Goal: Obtain resource: Obtain resource

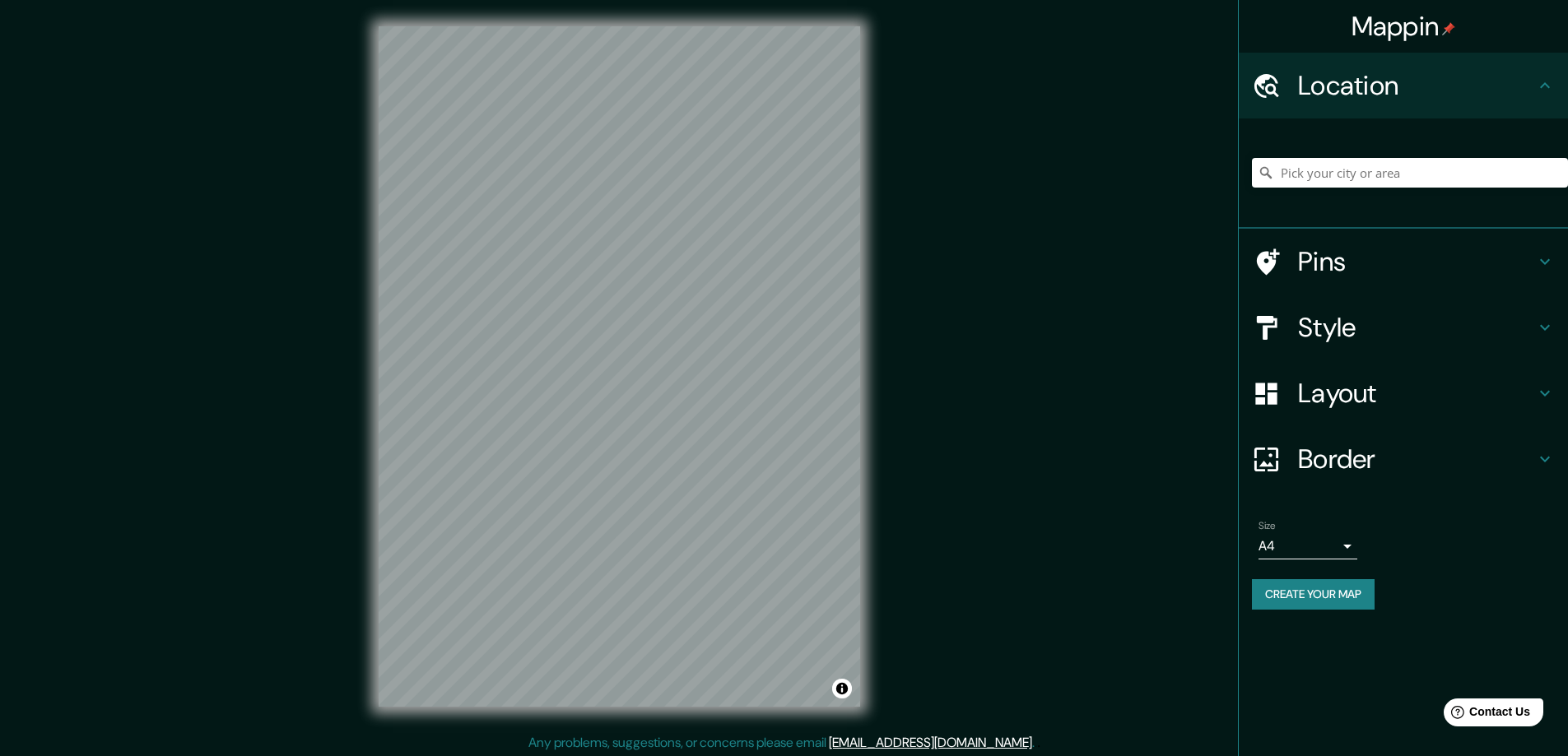
click at [1325, 325] on h4 "Style" at bounding box center [1416, 327] width 237 height 33
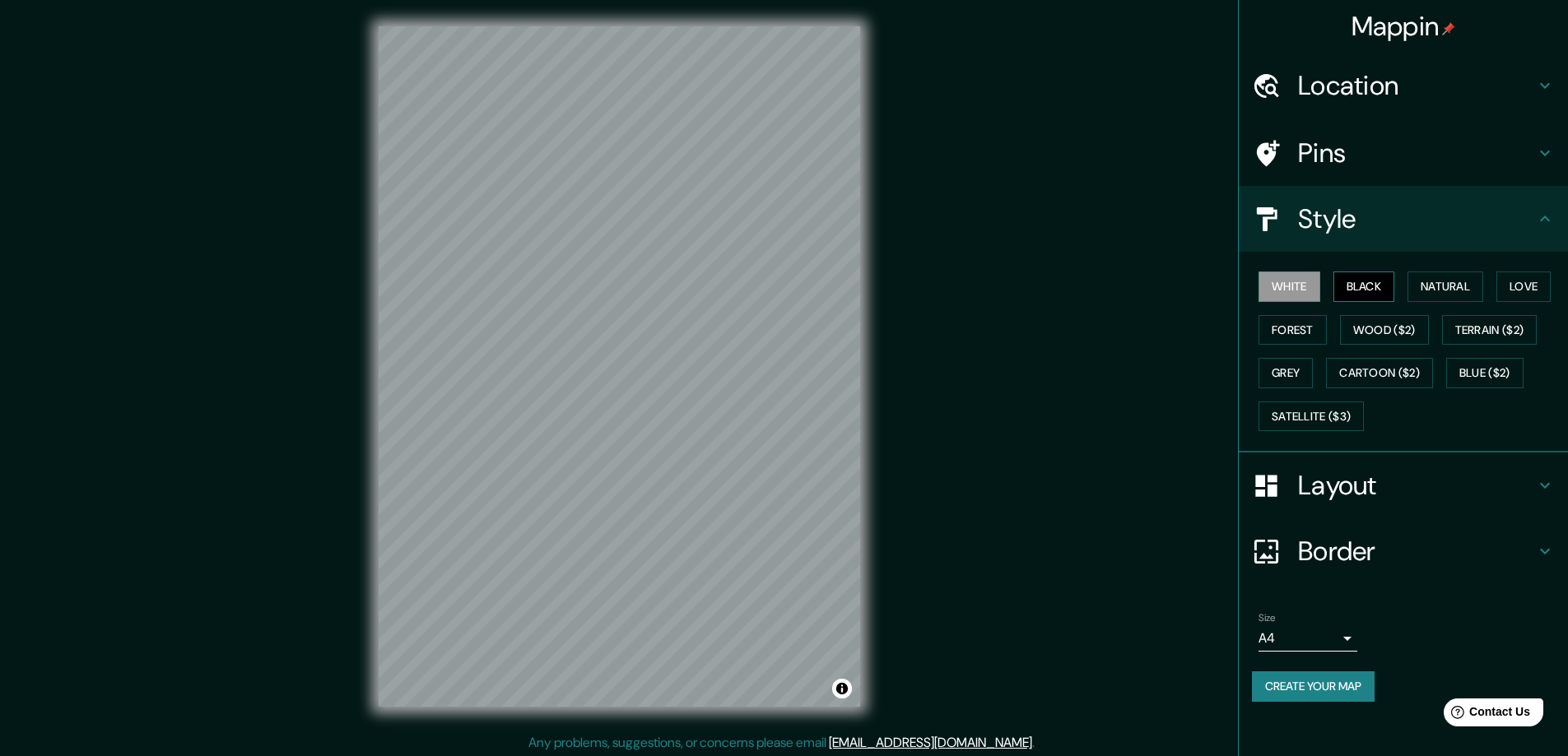
click at [1360, 286] on button "Black" at bounding box center [1365, 286] width 62 height 30
click at [1337, 485] on h4 "Layout" at bounding box center [1416, 485] width 237 height 33
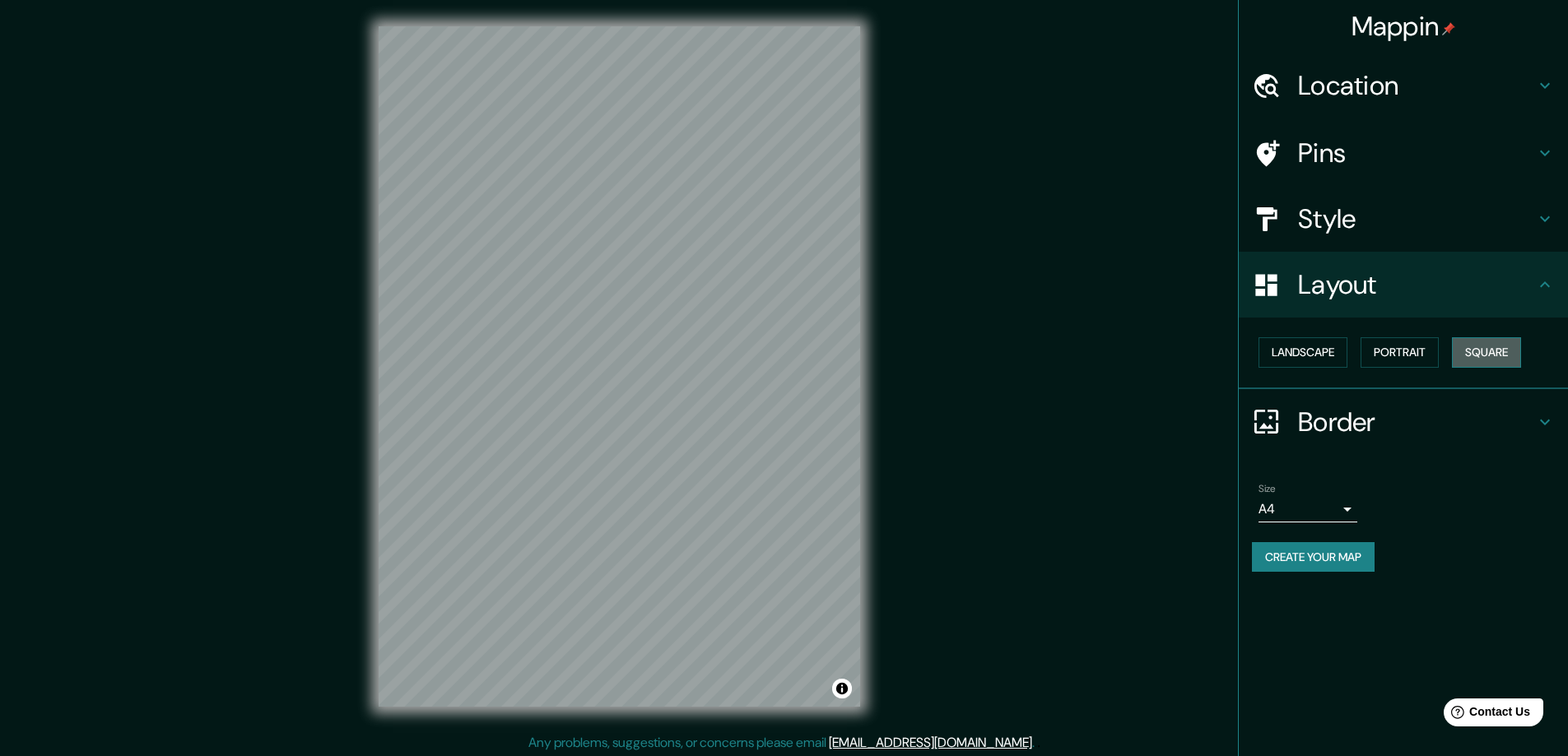
click at [1485, 349] on button "Square" at bounding box center [1486, 351] width 69 height 30
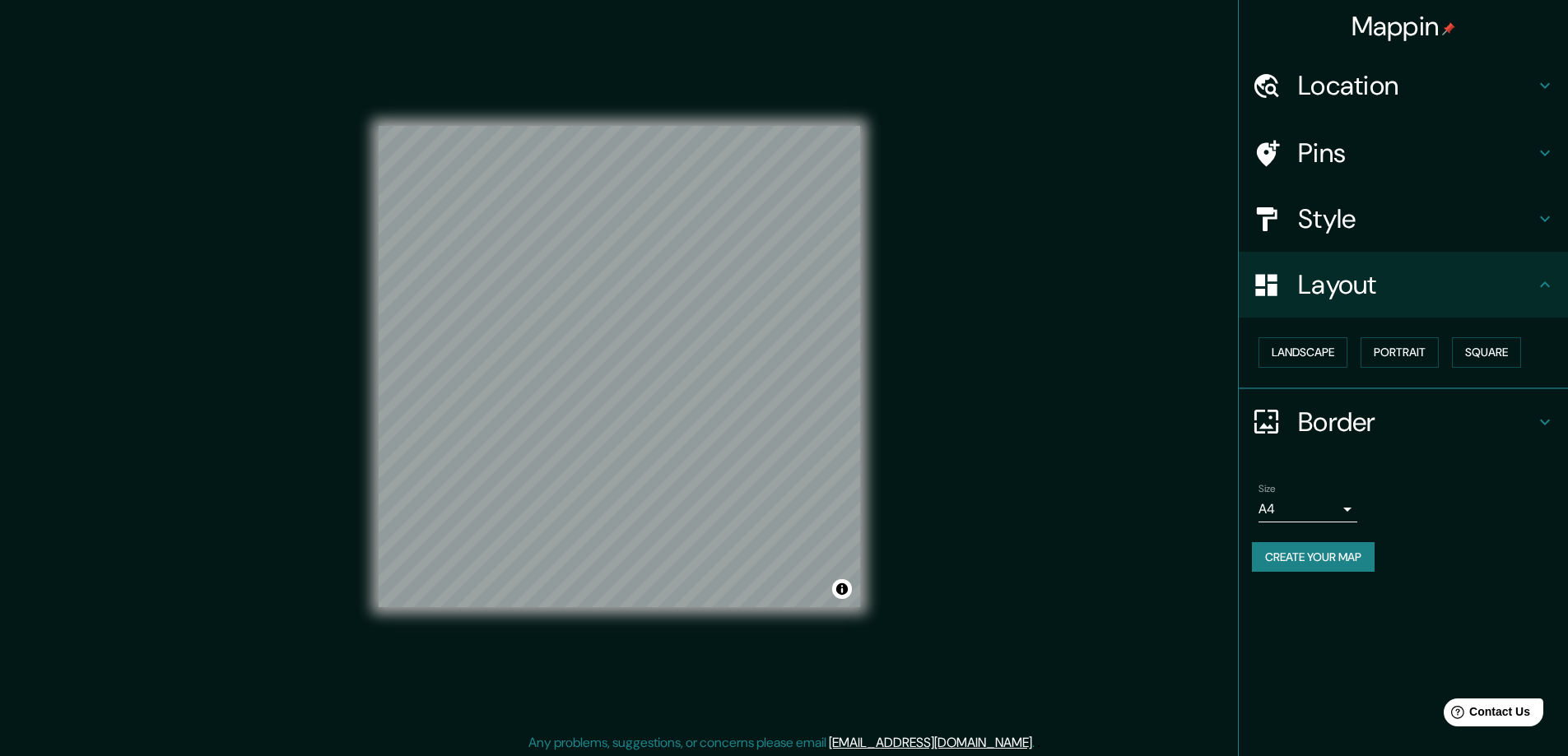
click at [1345, 513] on body "Mappin Location Pins Style Layout Landscape Portrait Square Border Choose a bor…" at bounding box center [784, 378] width 1568 height 756
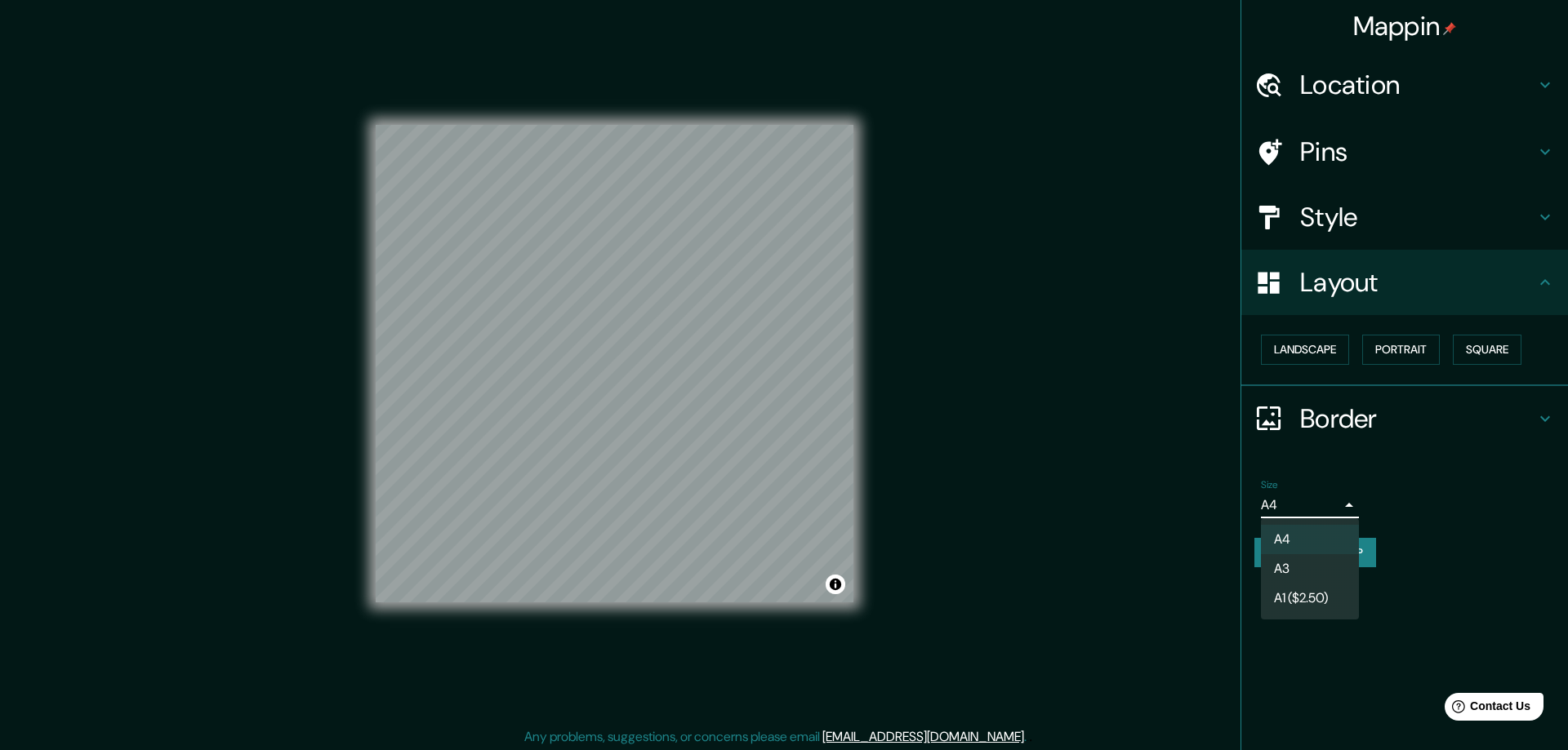
click at [1288, 561] on li "A3" at bounding box center [1310, 569] width 98 height 30
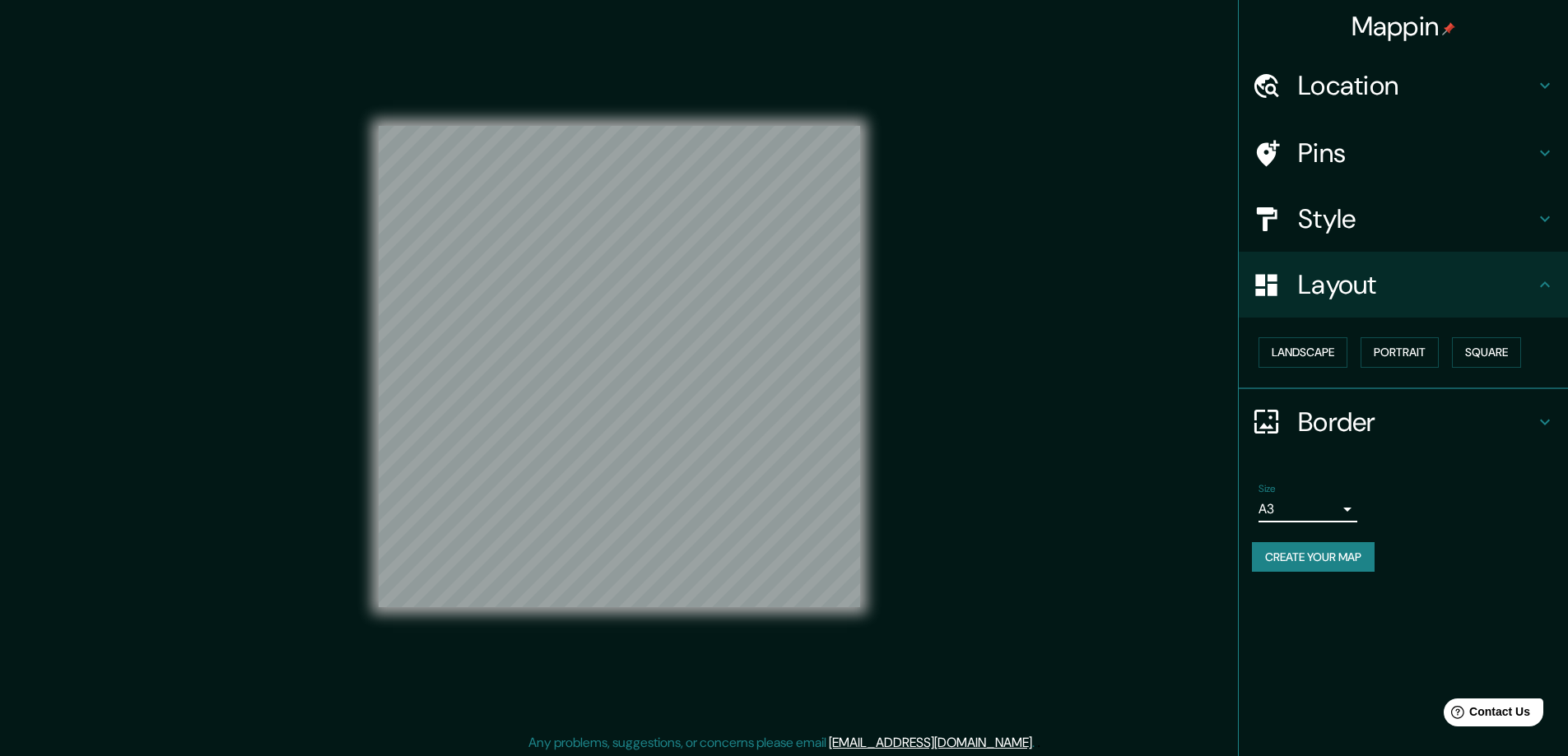
click at [1325, 79] on h4 "Location" at bounding box center [1416, 85] width 237 height 33
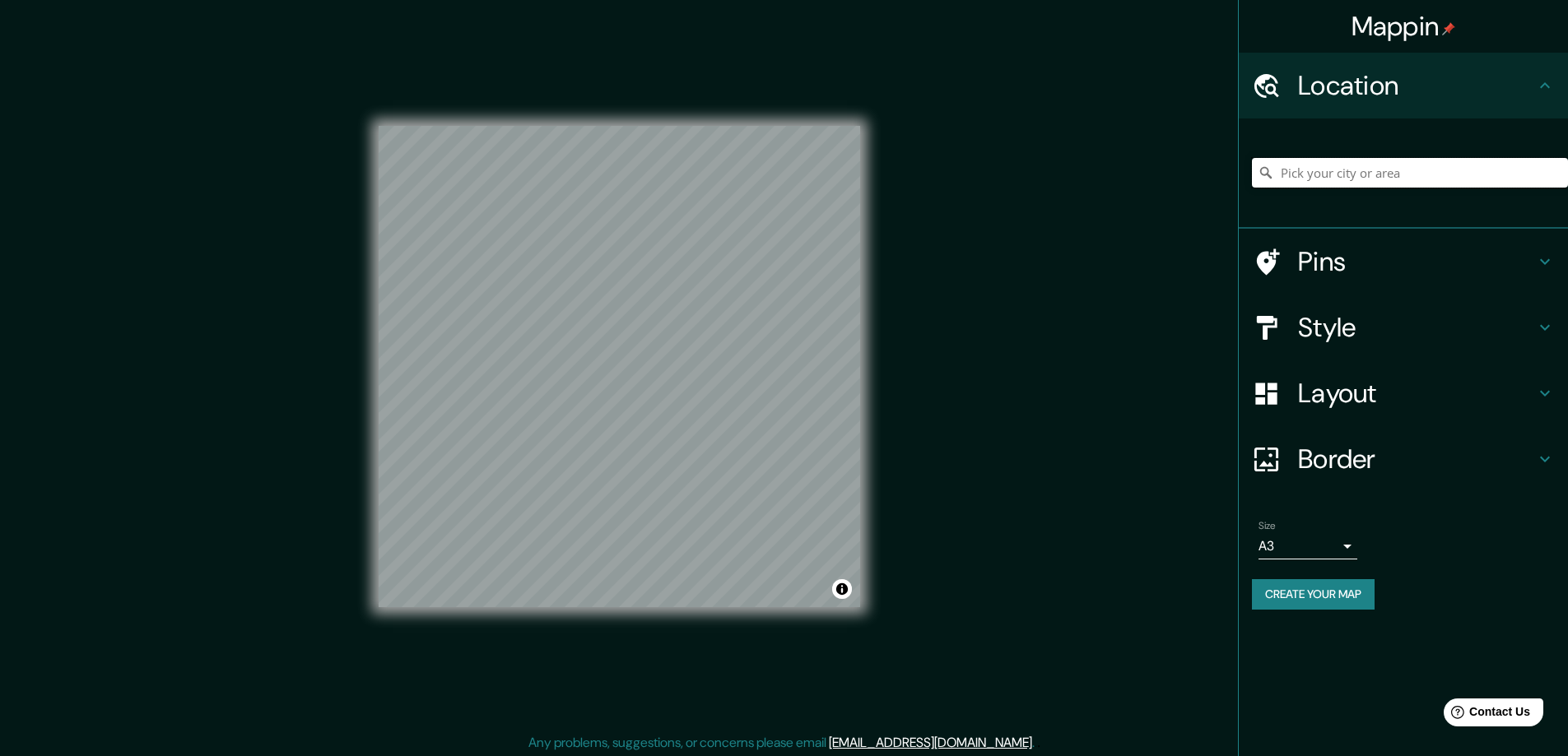
paste input "14 Gerry Drive, Hudson, MA"
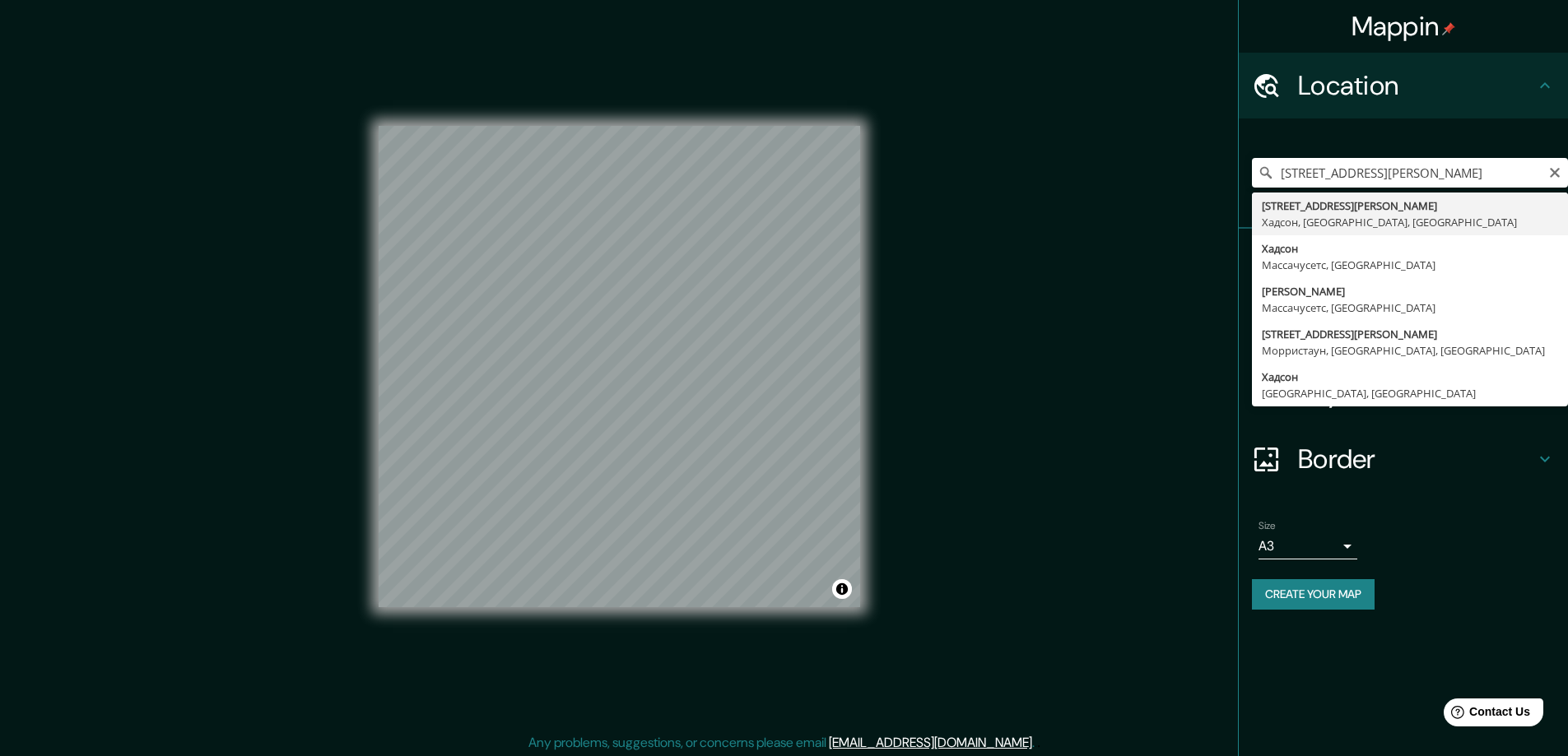
type input "14 Gerry Drive, Хадсон, Массачусетс 01749, США"
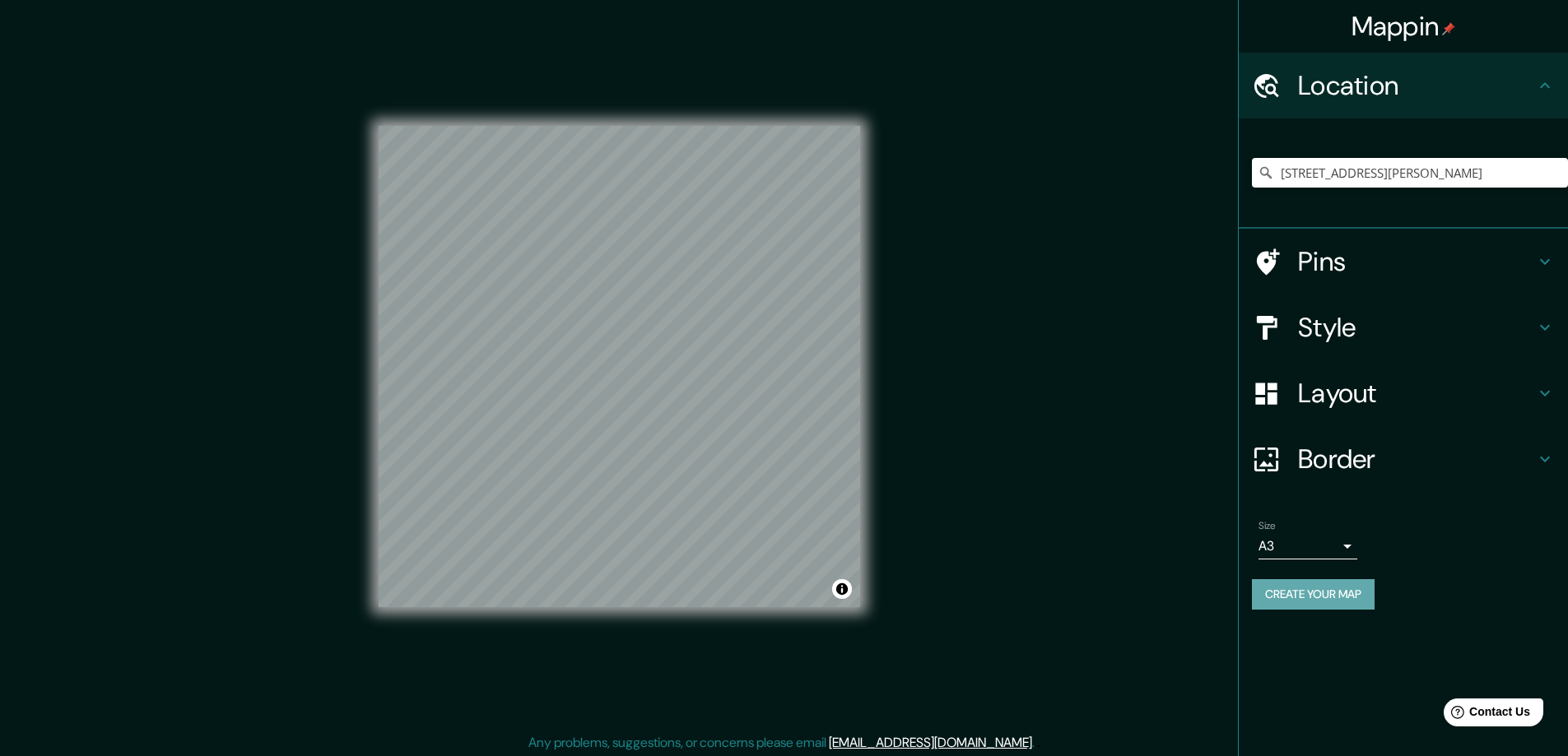
click at [1298, 588] on button "Create your map" at bounding box center [1313, 593] width 123 height 30
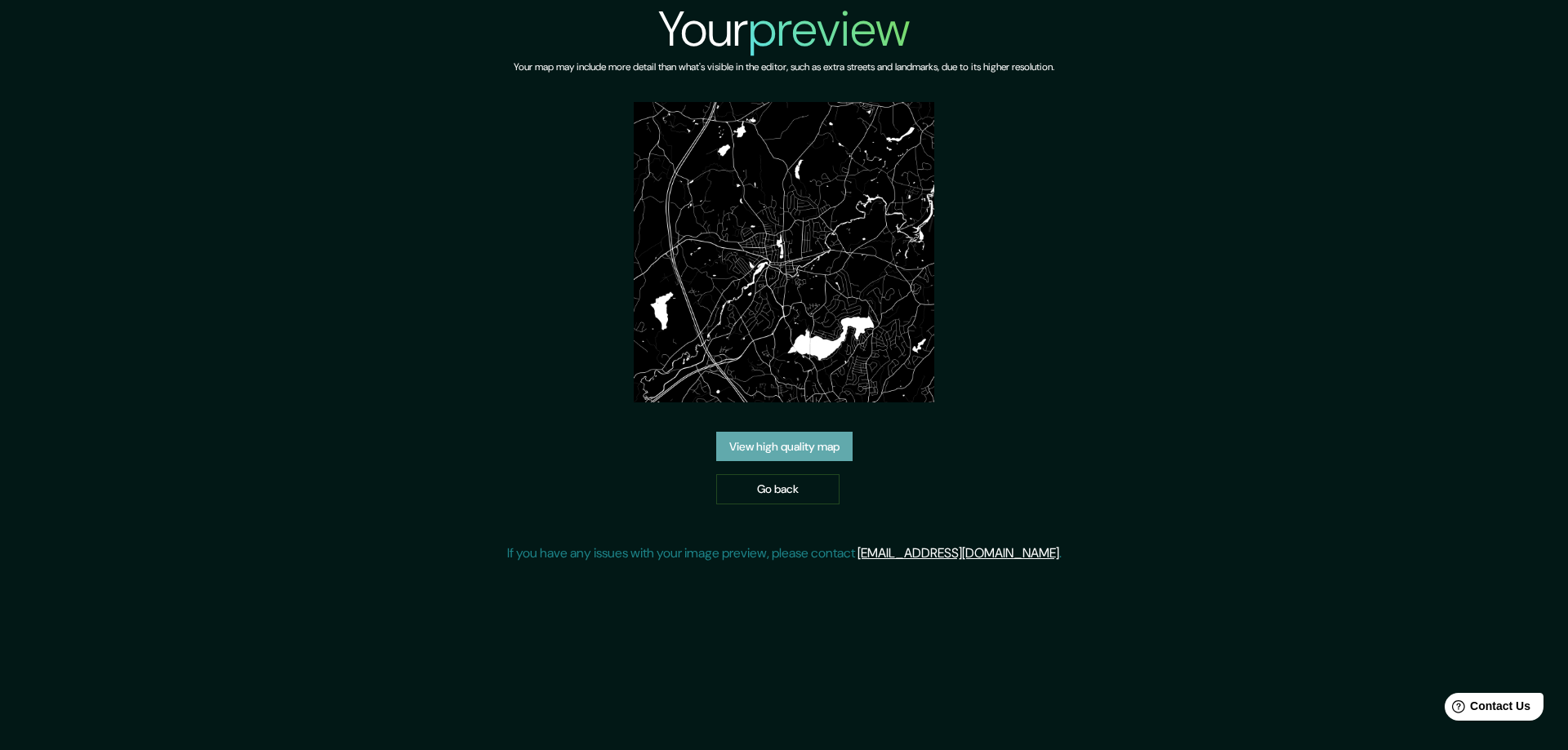
click at [771, 438] on link "View high quality map" at bounding box center [784, 447] width 136 height 30
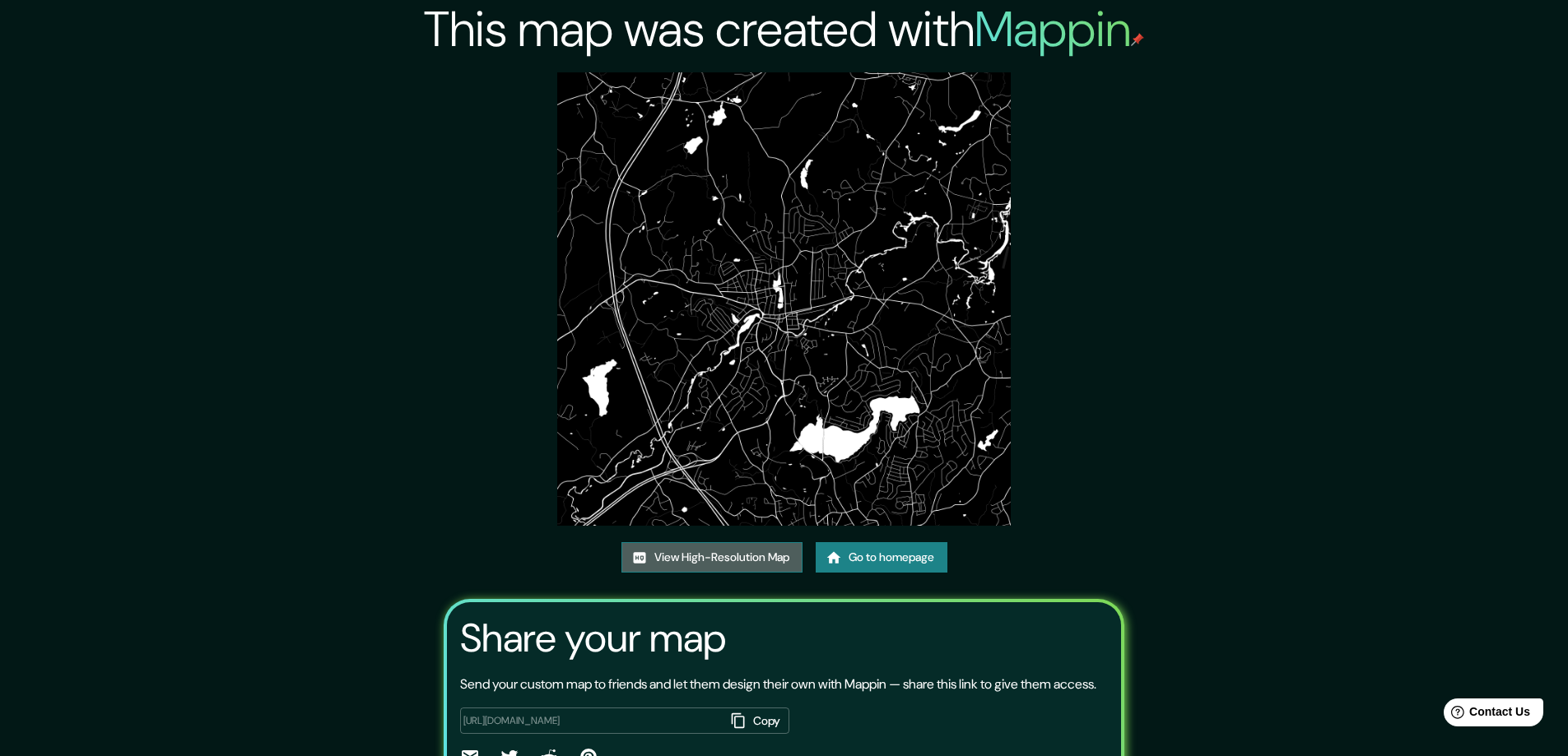
click at [714, 554] on link "View High-Resolution Map" at bounding box center [712, 557] width 181 height 30
click at [377, 355] on div "This map was created with Mappin View High-Resolution Map Go to homepage Share …" at bounding box center [784, 422] width 1568 height 845
click at [857, 555] on link "Go to homepage" at bounding box center [881, 557] width 132 height 30
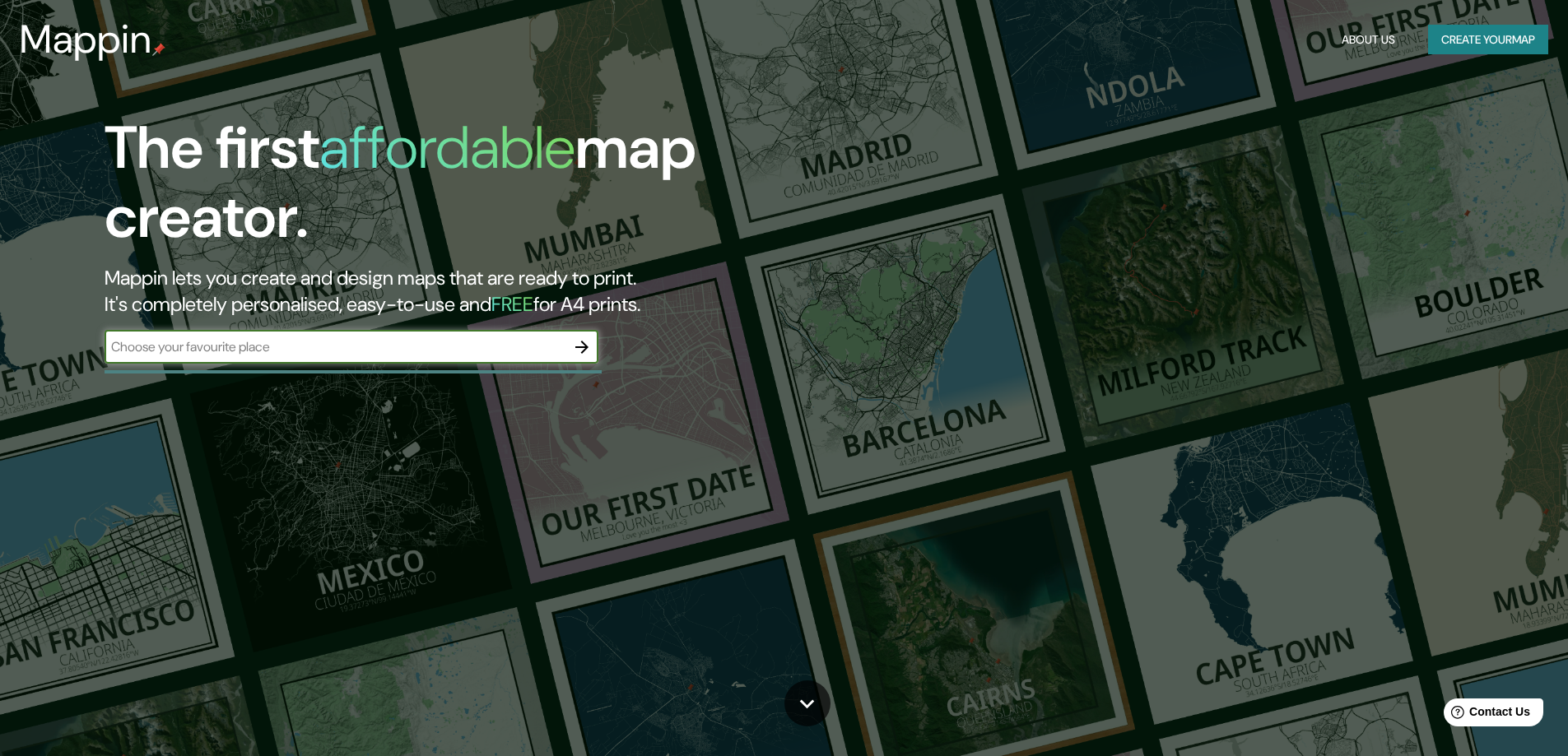
click at [582, 348] on icon "button" at bounding box center [582, 347] width 19 height 19
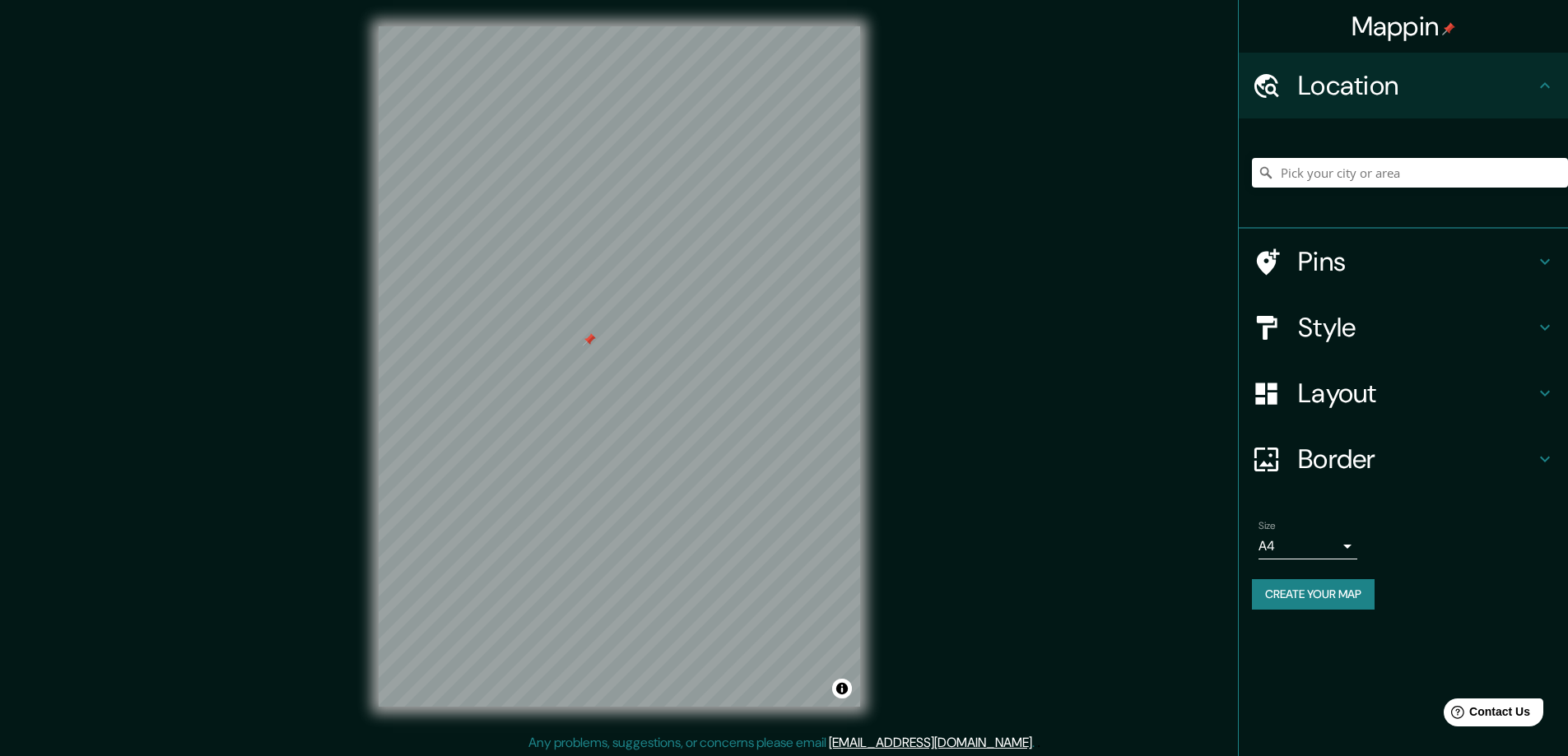
click at [590, 335] on div at bounding box center [590, 340] width 14 height 14
click at [1326, 320] on h4 "Style" at bounding box center [1416, 327] width 237 height 33
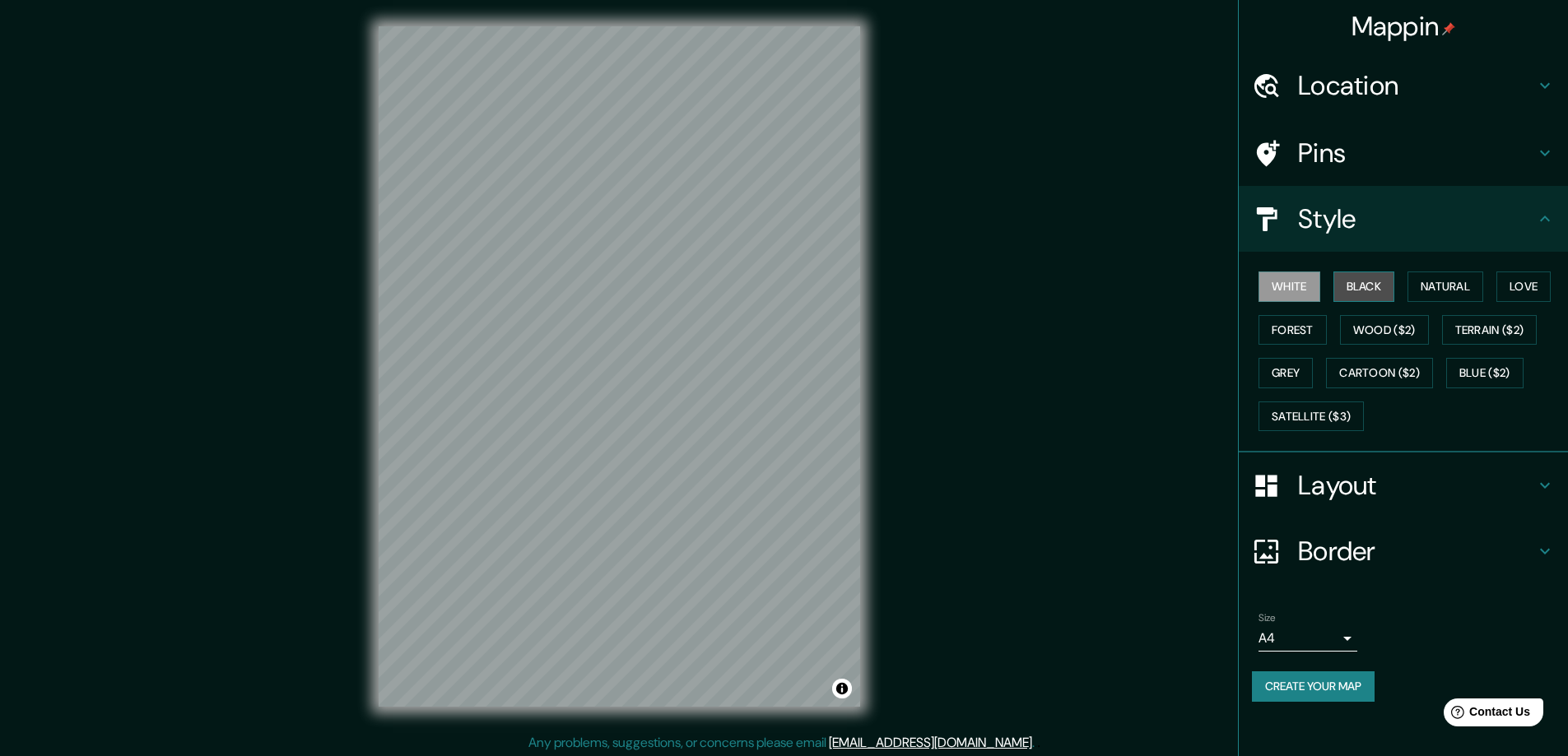
click at [1368, 280] on button "Black" at bounding box center [1365, 286] width 62 height 30
click at [1339, 482] on h4 "Layout" at bounding box center [1416, 485] width 237 height 33
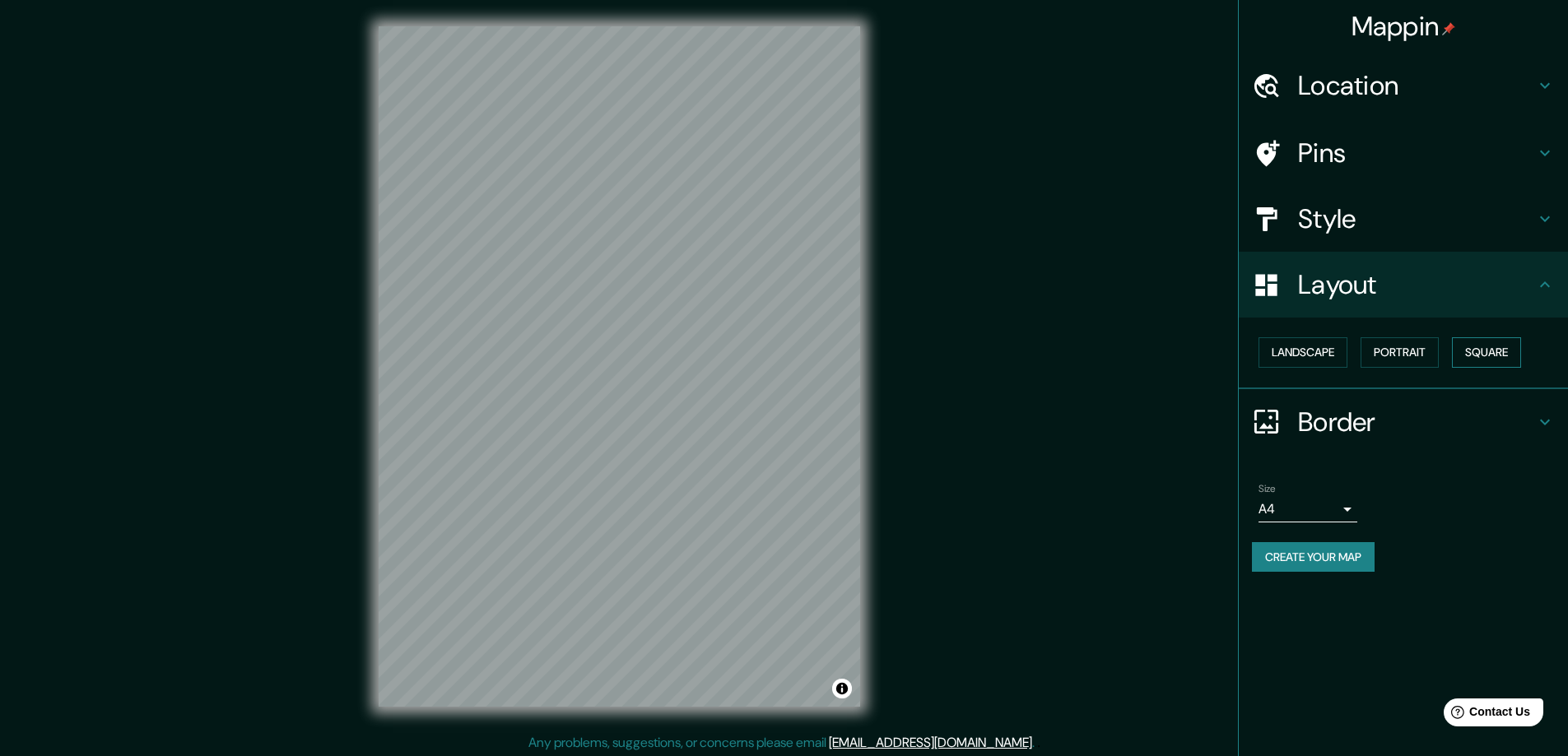
click at [1486, 349] on button "Square" at bounding box center [1486, 351] width 69 height 30
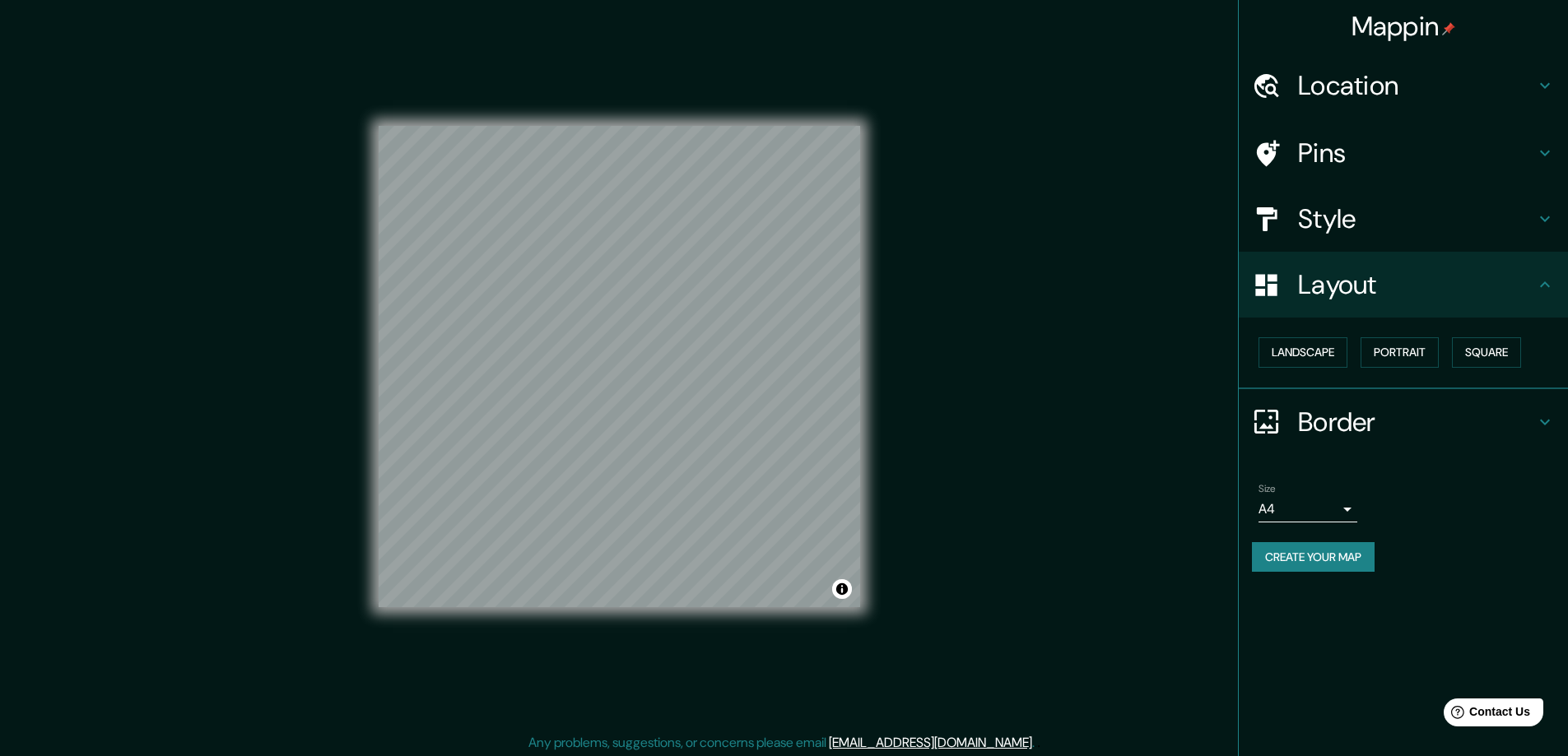
click at [1347, 510] on body "Mappin Location Pins Style Layout Landscape Portrait Square Border Choose a bor…" at bounding box center [784, 378] width 1568 height 756
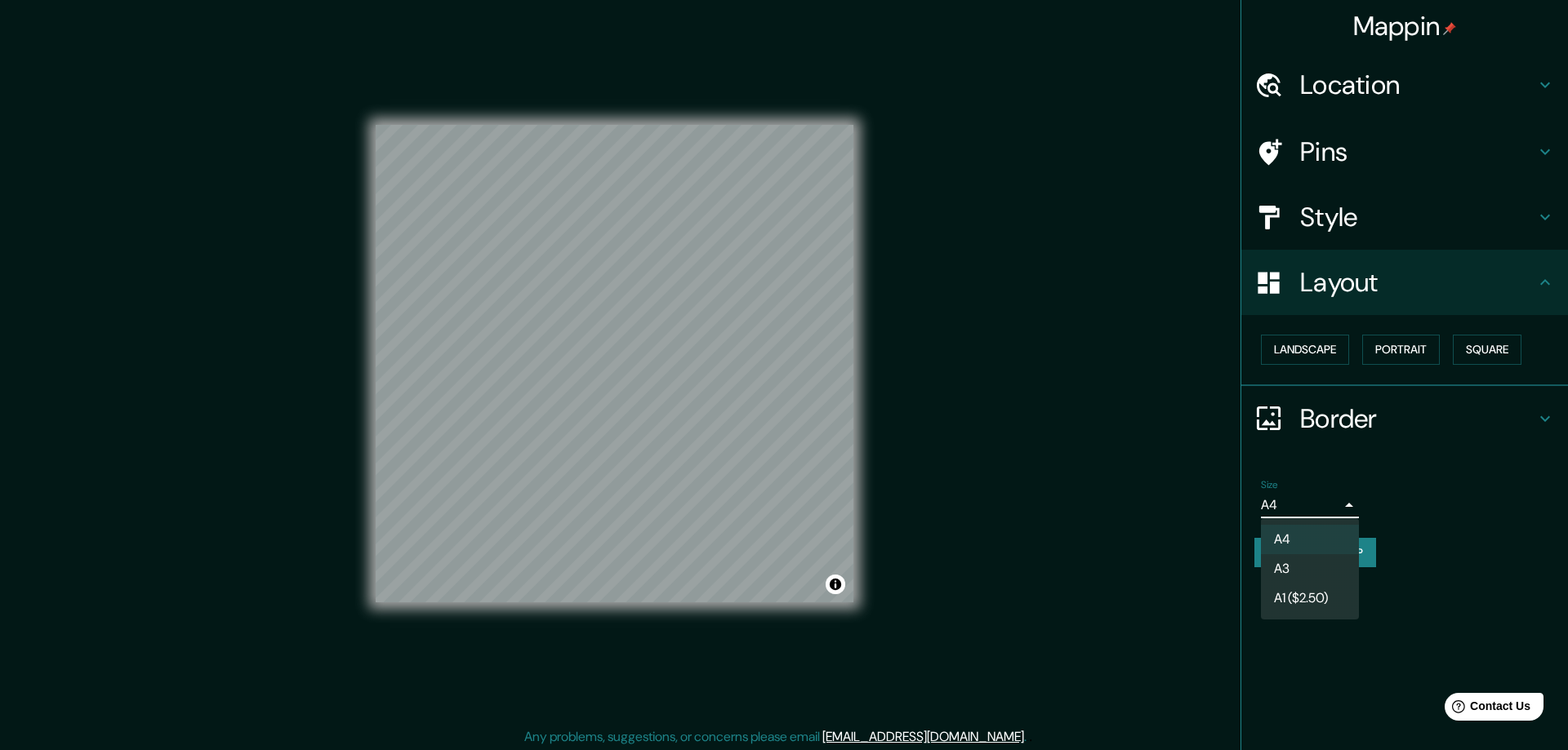
click at [1303, 571] on li "A3" at bounding box center [1310, 569] width 98 height 30
type input "a4"
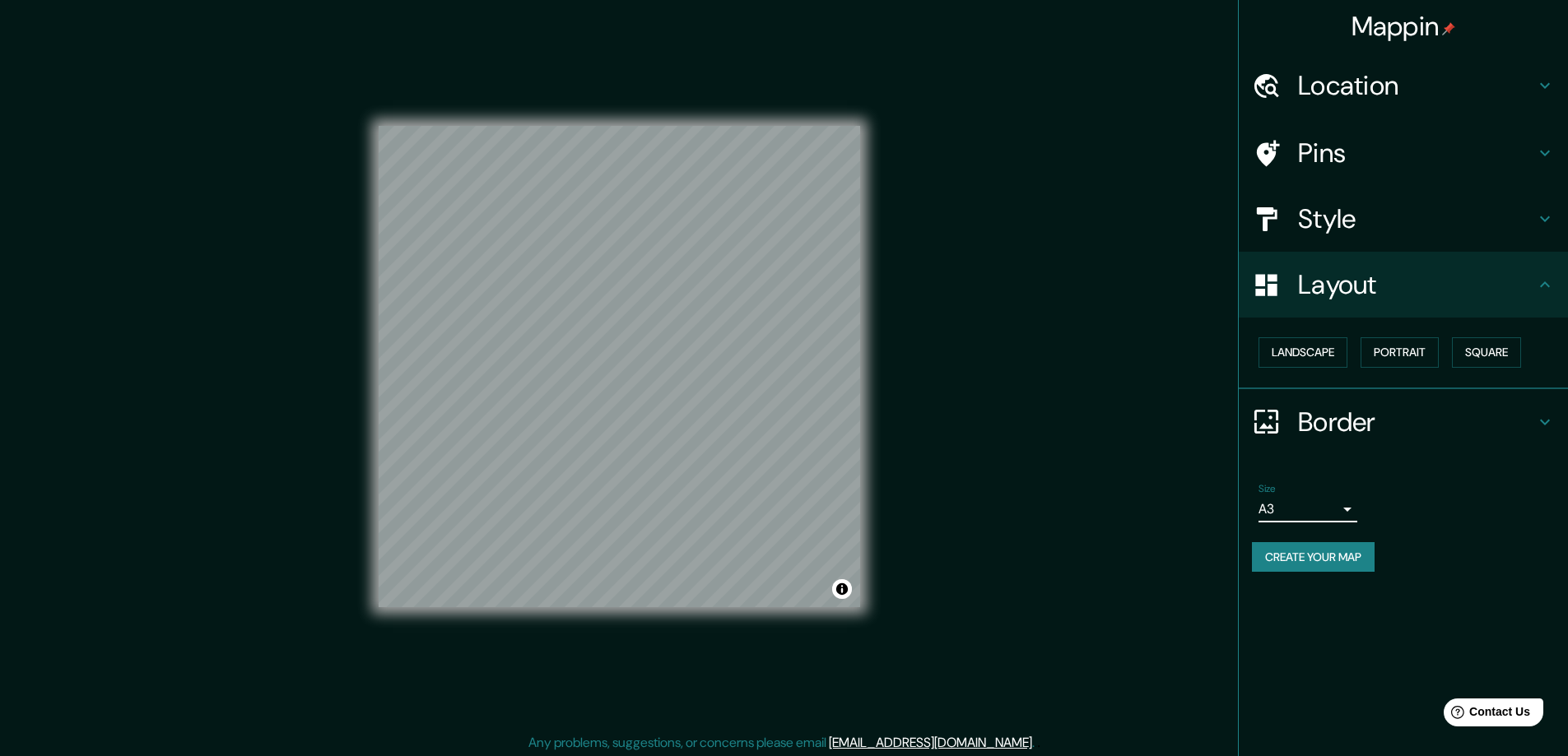
click at [1325, 82] on h4 "Location" at bounding box center [1416, 85] width 237 height 33
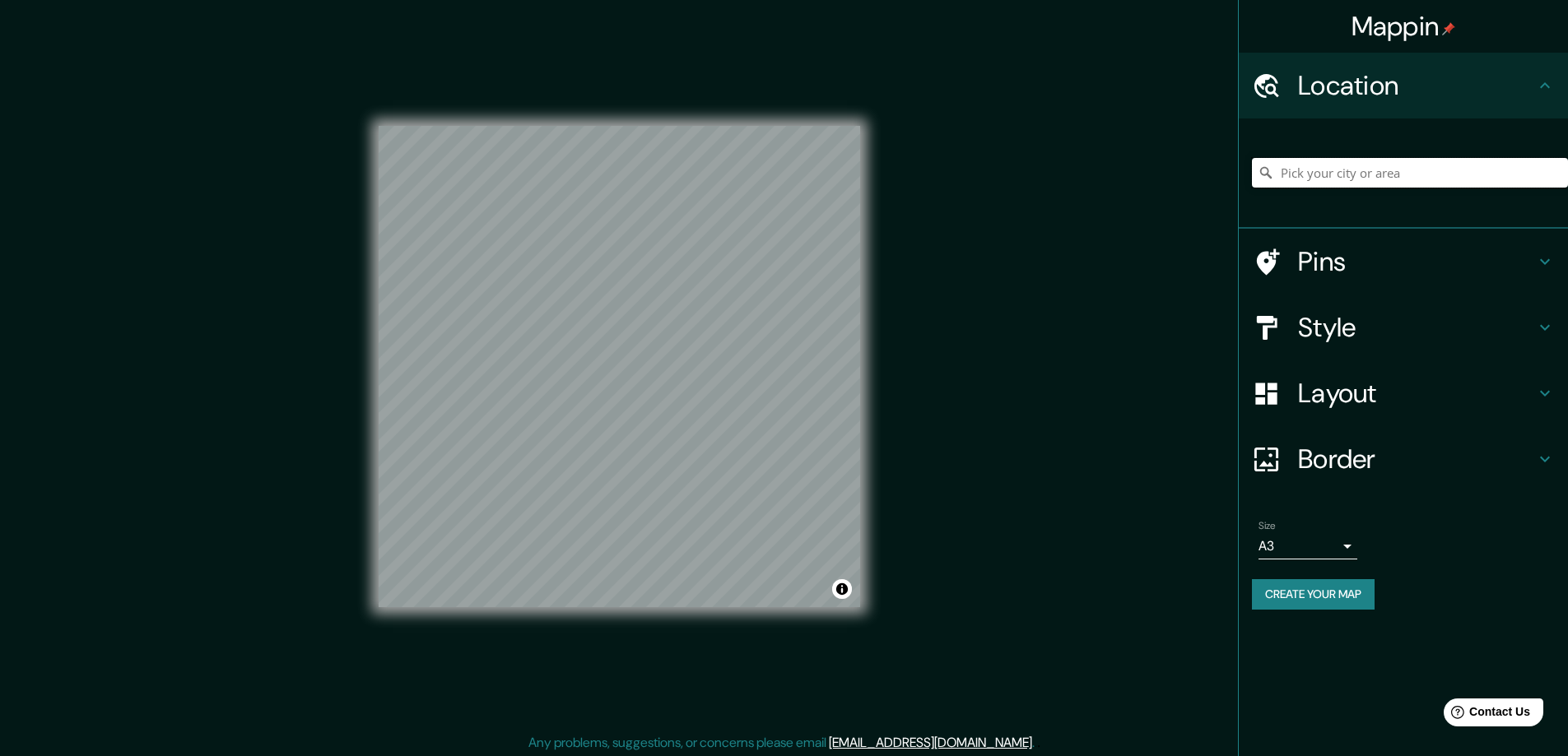
paste input "5922 Lindsay Ave SE #E12, Auburn WA 98092"
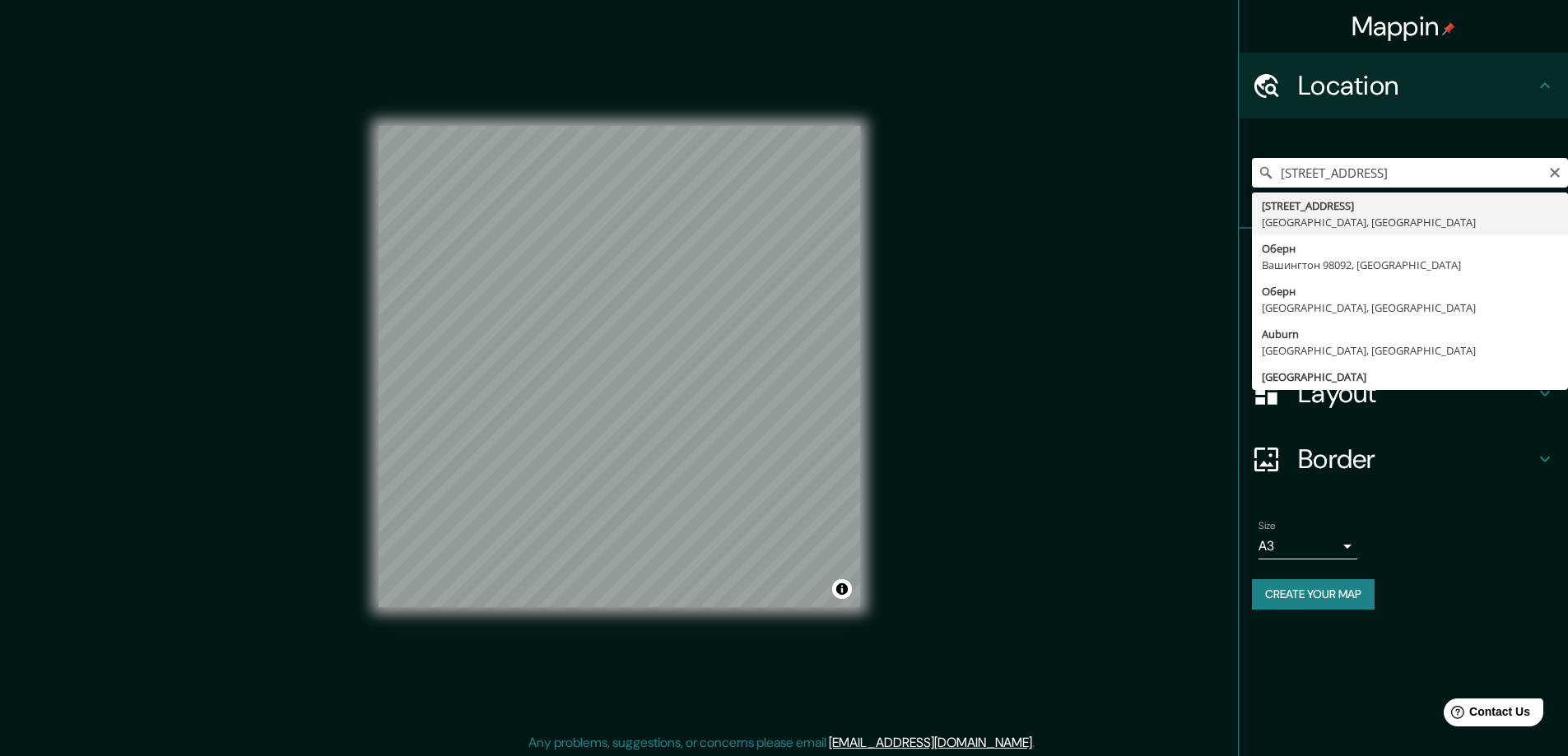
type input "5922 Lindsay Avenue Southeast, Оберн, Вашингтон 98092, США"
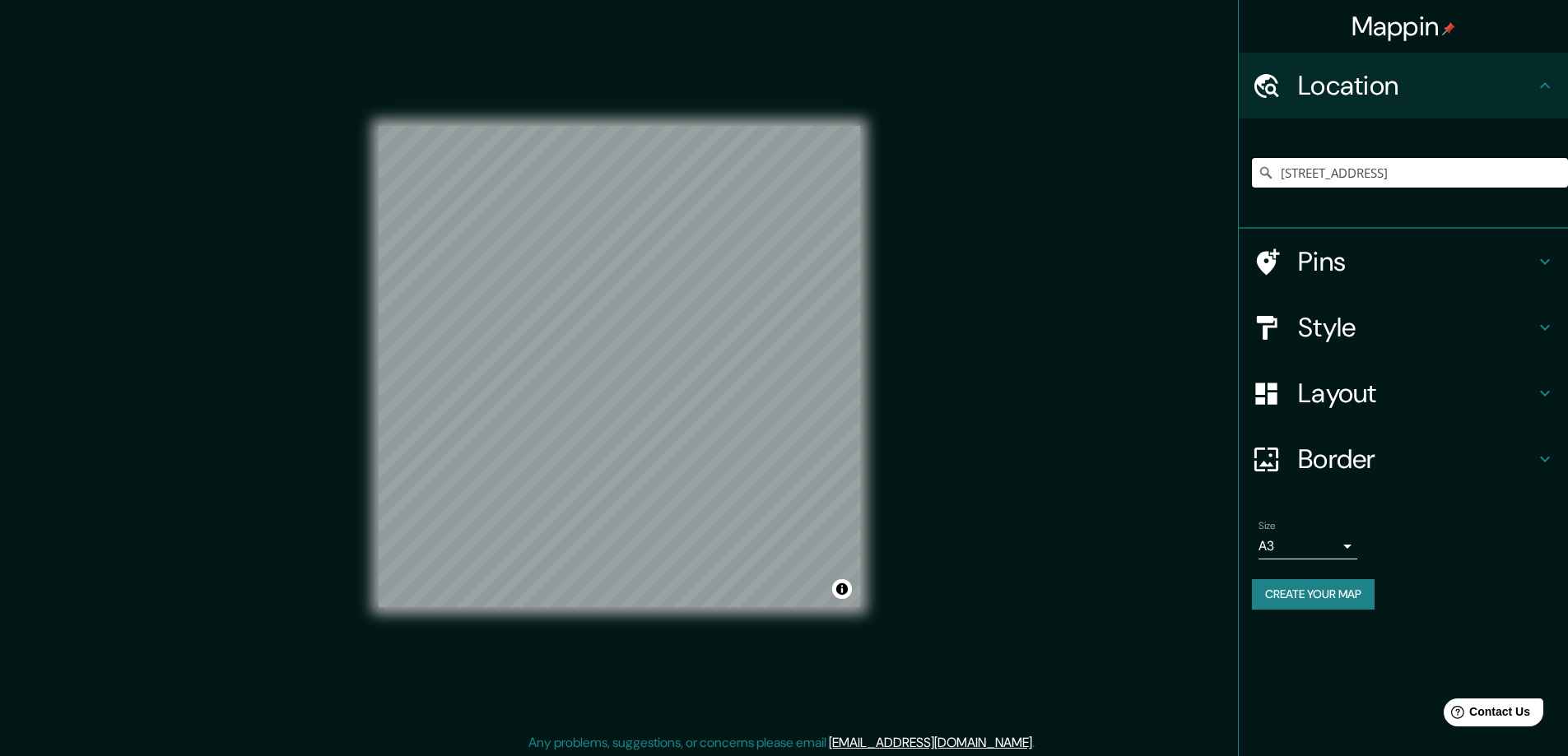
scroll to position [0, 0]
click at [1291, 594] on button "Create your map" at bounding box center [1313, 593] width 123 height 30
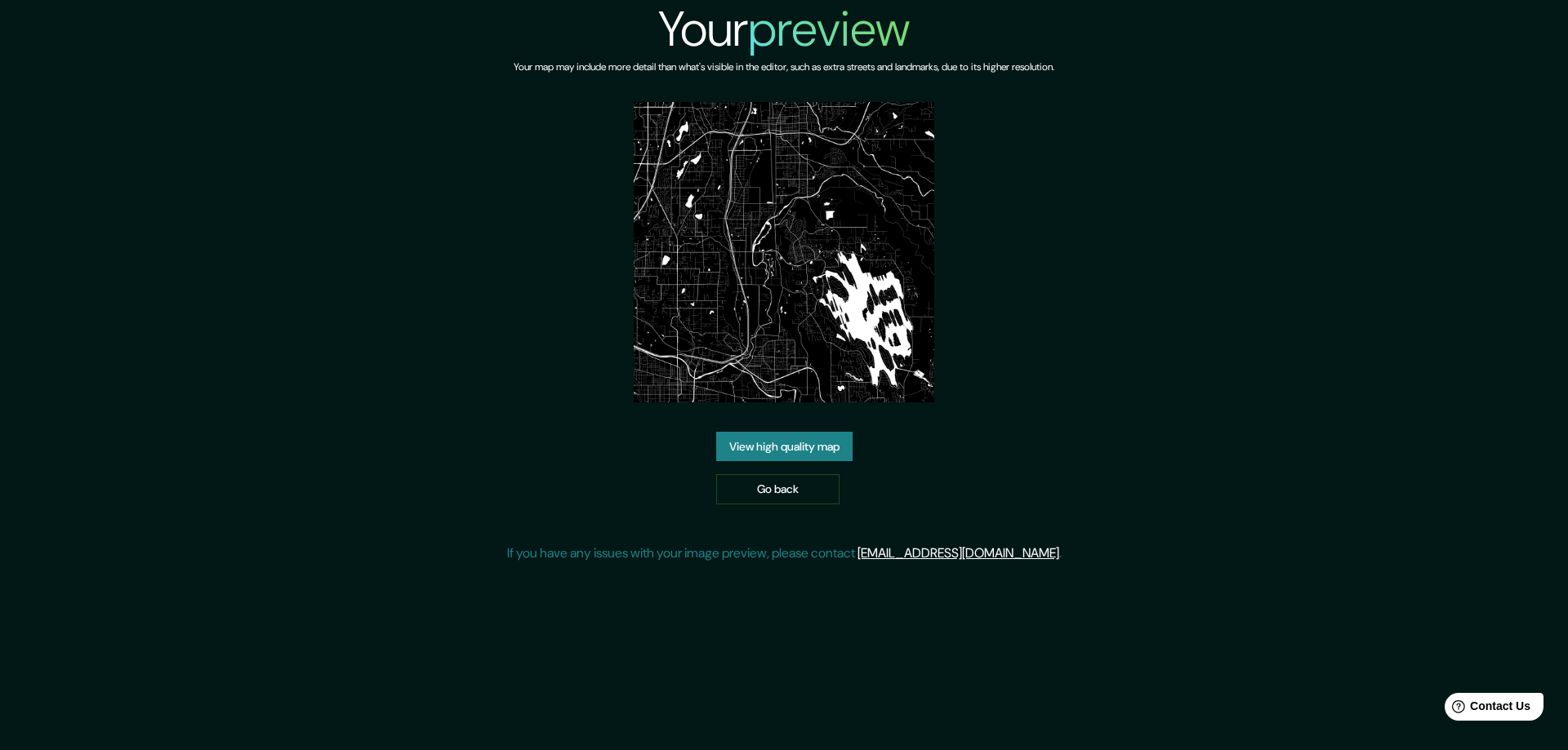
click at [781, 440] on link "View high quality map" at bounding box center [784, 447] width 136 height 30
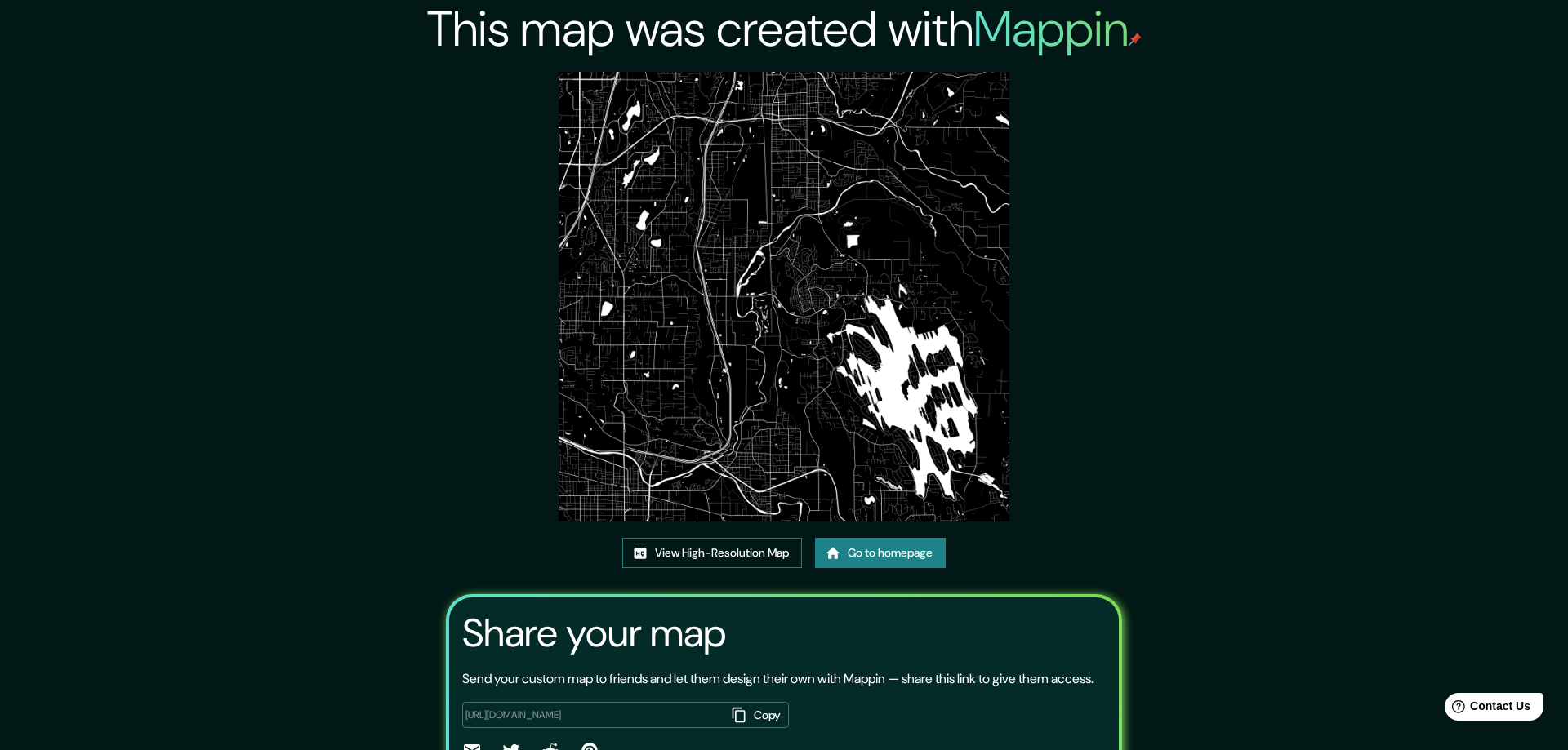
click at [710, 538] on link "View High-Resolution Map" at bounding box center [712, 552] width 180 height 30
click at [863, 538] on link "Go to homepage" at bounding box center [880, 552] width 131 height 30
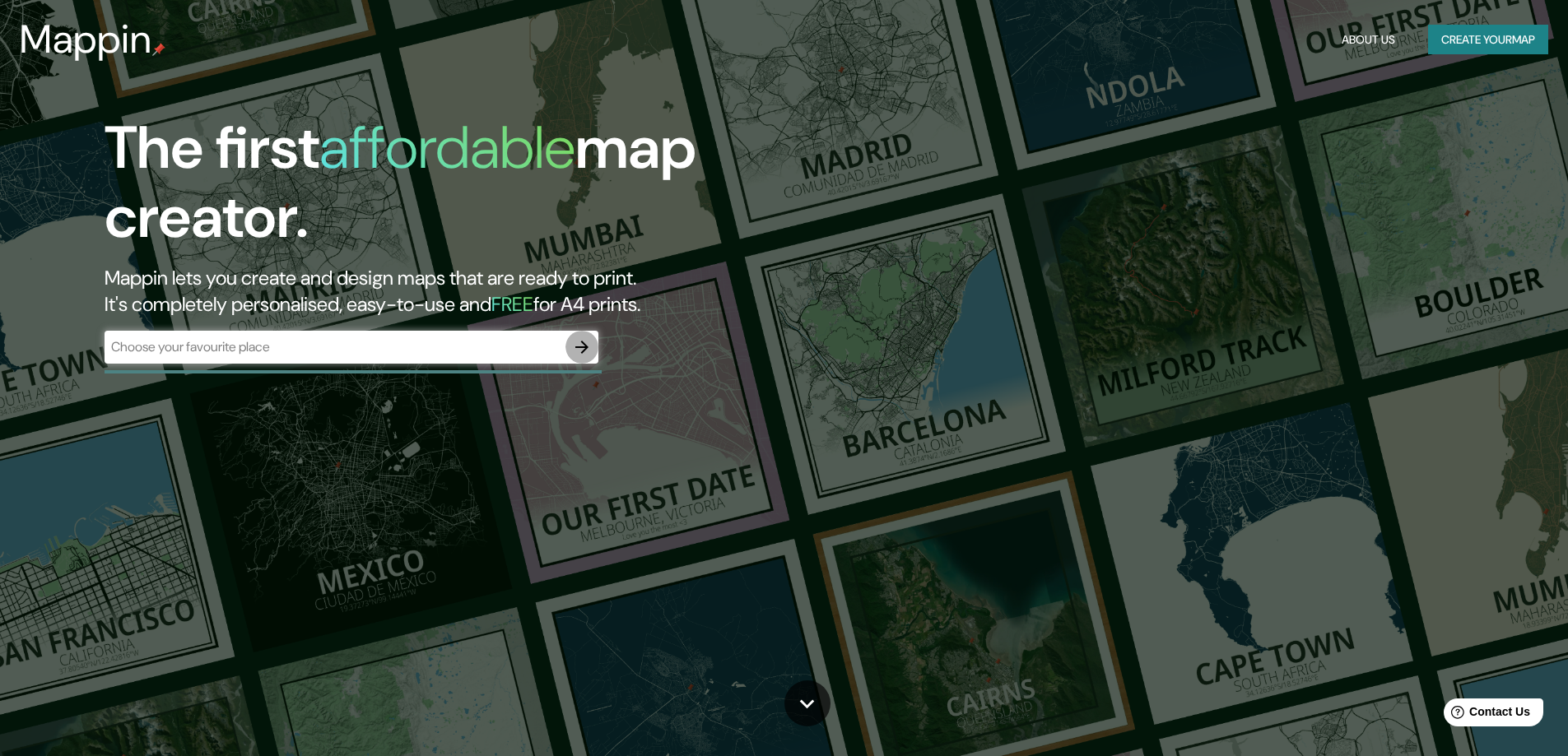
click at [583, 346] on icon "button" at bounding box center [582, 347] width 19 height 19
